Goal: Transaction & Acquisition: Purchase product/service

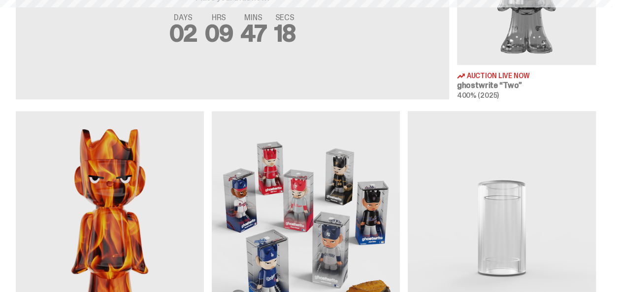
scroll to position [345, 0]
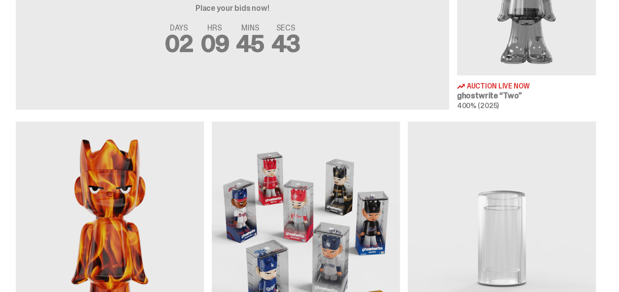
scroll to position [542, 0]
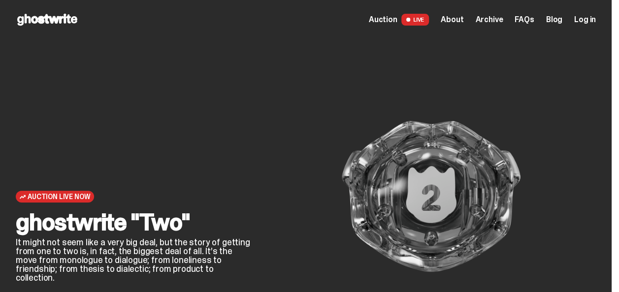
click at [463, 21] on span "About" at bounding box center [452, 20] width 23 height 8
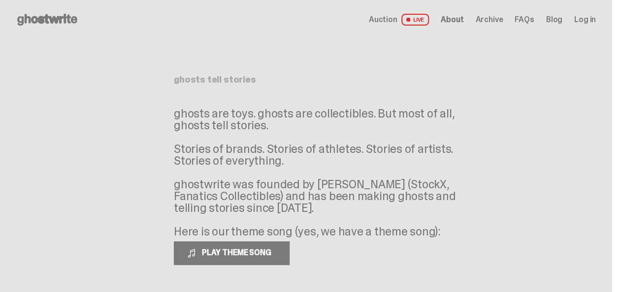
click at [503, 21] on span "Archive" at bounding box center [489, 20] width 28 height 8
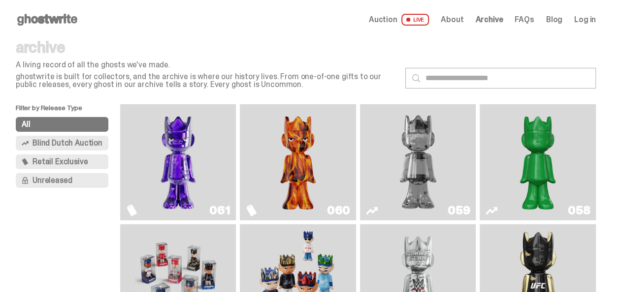
click at [200, 161] on img "Fantasy" at bounding box center [178, 162] width 87 height 108
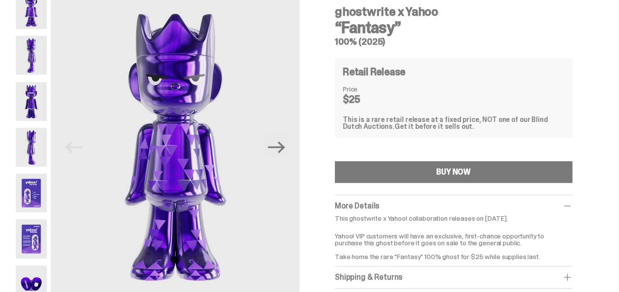
scroll to position [98, 0]
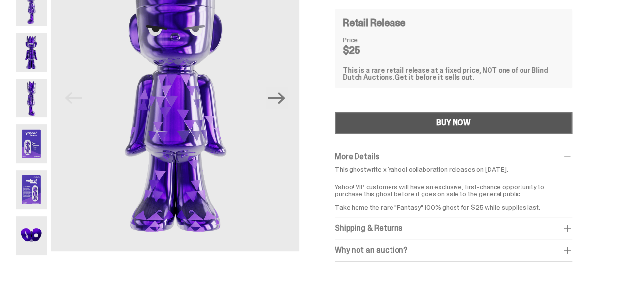
click at [400, 128] on button "BUY NOW" at bounding box center [453, 123] width 237 height 22
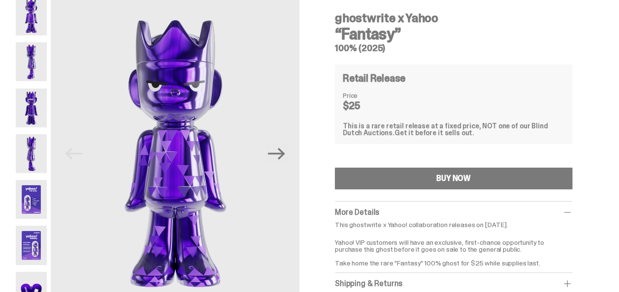
scroll to position [98, 0]
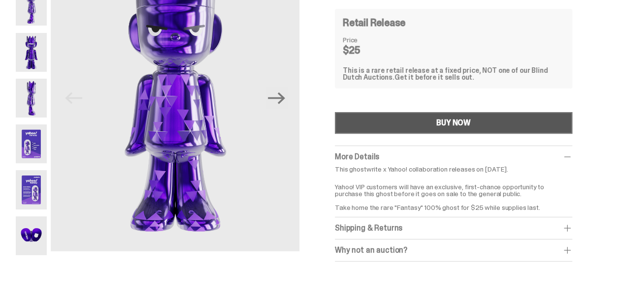
click at [401, 123] on button "BUY NOW" at bounding box center [453, 123] width 237 height 22
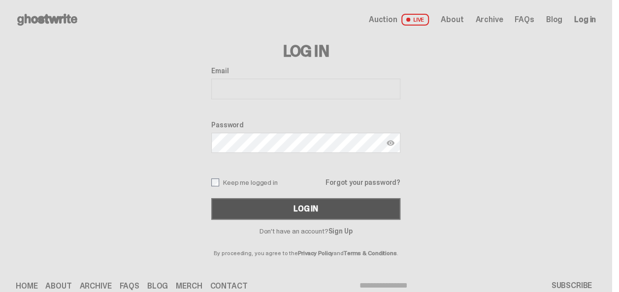
type input "**********"
click at [303, 215] on button "Log In" at bounding box center [305, 209] width 189 height 22
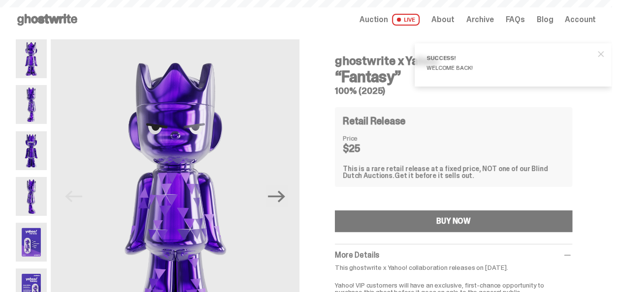
scroll to position [148, 0]
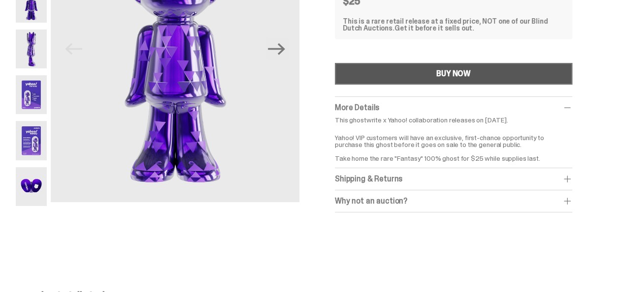
click at [407, 78] on button "BUY NOW" at bounding box center [453, 74] width 237 height 22
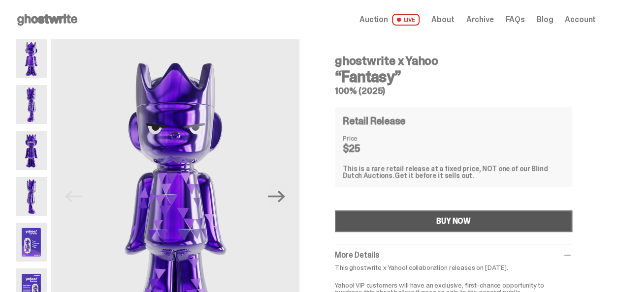
click at [405, 226] on button "BUY NOW" at bounding box center [453, 222] width 237 height 22
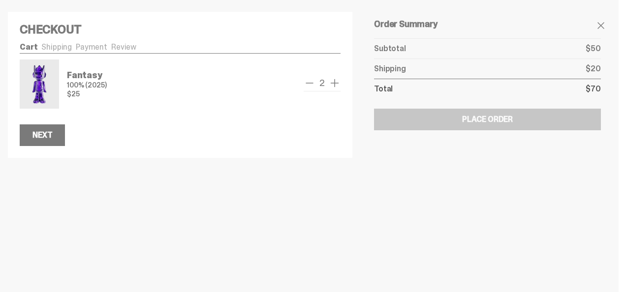
click at [313, 83] on span "remove one" at bounding box center [310, 83] width 12 height 12
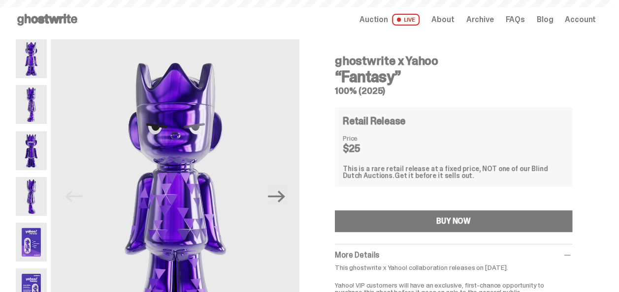
scroll to position [148, 0]
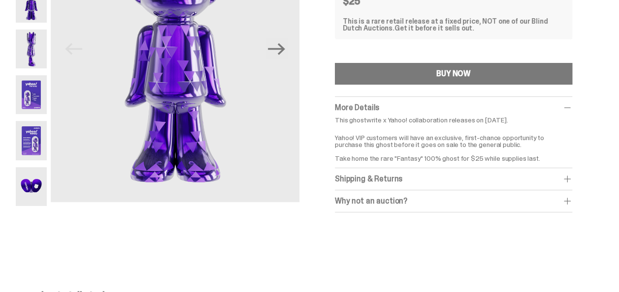
click at [351, 122] on p "This ghostwrite x Yahoo! collaboration releases on September 1, 2025." at bounding box center [453, 120] width 237 height 7
drag, startPoint x: 343, startPoint y: 137, endPoint x: 512, endPoint y: 141, distance: 169.4
click at [512, 141] on p "Yahoo! VIP customers will have an exclusive, first-chance opportunity to purcha…" at bounding box center [453, 145] width 237 height 34
drag, startPoint x: 512, startPoint y: 141, endPoint x: 511, endPoint y: 147, distance: 6.1
click at [511, 147] on p "Yahoo! VIP customers will have an exclusive, first-chance opportunity to purcha…" at bounding box center [453, 145] width 237 height 34
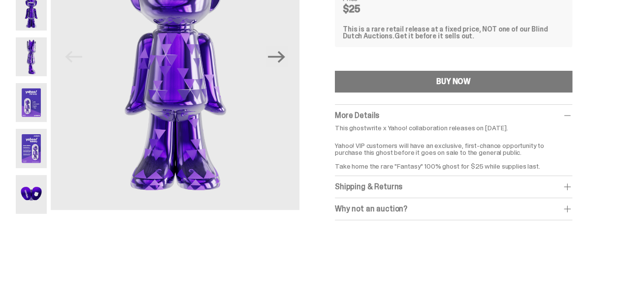
scroll to position [197, 0]
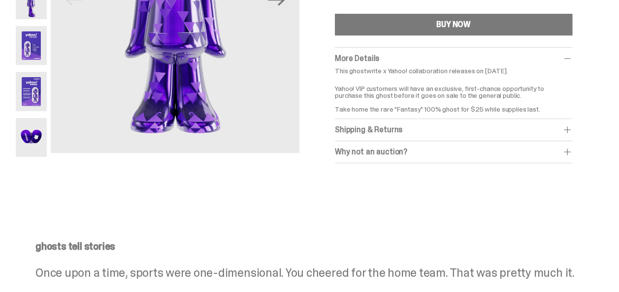
click at [456, 160] on div "Why not an auction? We still stand by Blind Dutch Auctions being the best way t…" at bounding box center [453, 152] width 237 height 22
click at [456, 158] on div "Why not an auction? We still stand by Blind Dutch Auctions being the best way t…" at bounding box center [453, 152] width 237 height 22
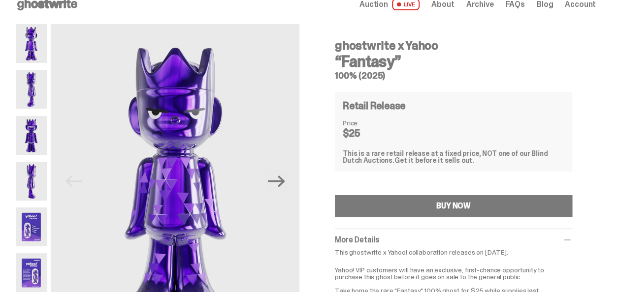
scroll to position [0, 0]
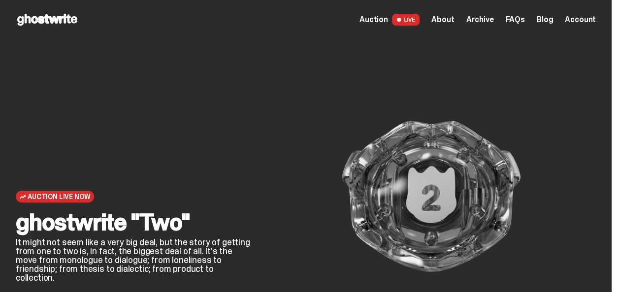
click at [493, 21] on span "Archive" at bounding box center [480, 20] width 28 height 8
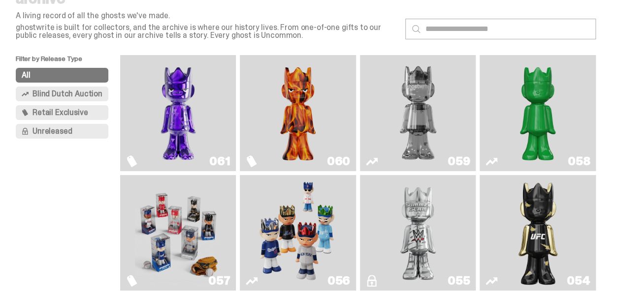
scroll to position [98, 0]
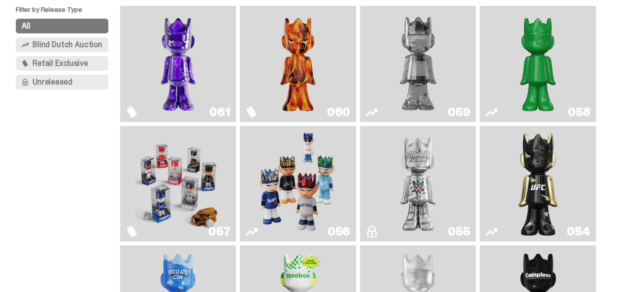
click at [390, 183] on img "I Was There SummerSlam" at bounding box center [418, 184] width 87 height 108
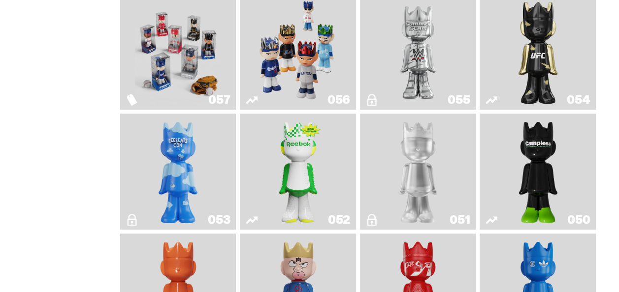
scroll to position [246, 0]
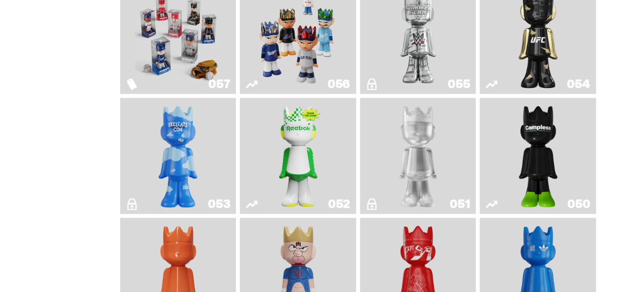
click at [436, 160] on img "LLLoyalty" at bounding box center [417, 156] width 47 height 108
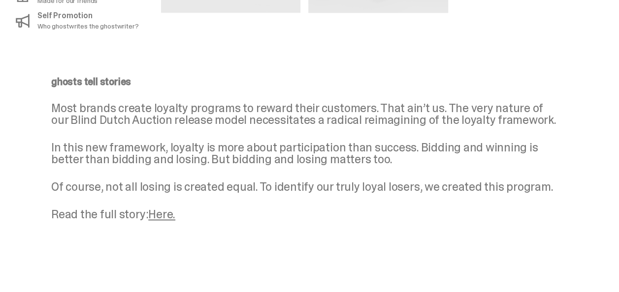
scroll to position [655, 0]
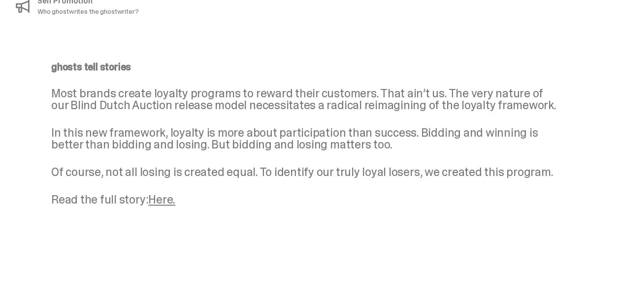
click at [166, 200] on link "Here." at bounding box center [161, 199] width 27 height 15
